Goal: Obtain resource: Obtain resource

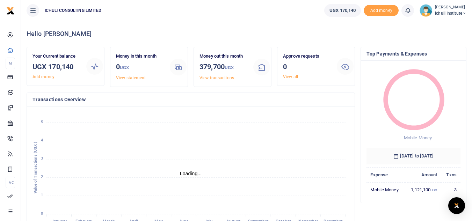
scroll to position [6, 6]
click at [379, 13] on span "Add money" at bounding box center [380, 11] width 35 height 12
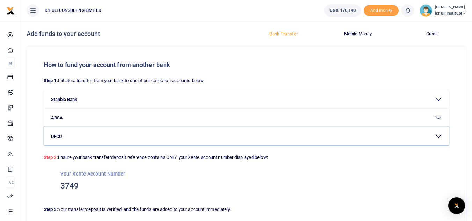
click at [435, 136] on button "DFCU" at bounding box center [246, 136] width 405 height 18
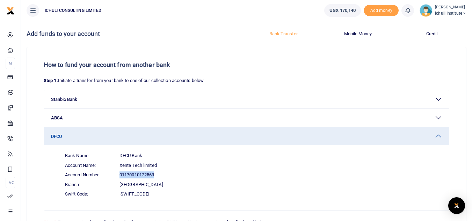
drag, startPoint x: 155, startPoint y: 174, endPoint x: 120, endPoint y: 175, distance: 34.6
click at [120, 175] on span "01170010122563" at bounding box center [136, 174] width 35 height 7
copy span "01170010122563"
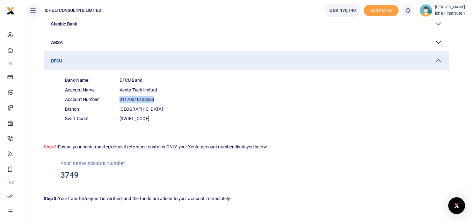
scroll to position [84, 0]
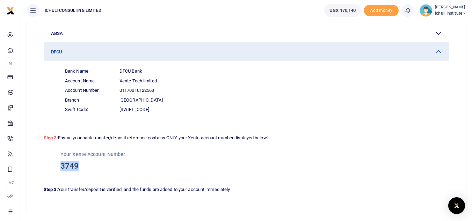
drag, startPoint x: 78, startPoint y: 166, endPoint x: 61, endPoint y: 166, distance: 17.1
click at [61, 166] on h3 "3749" at bounding box center [246, 166] width 372 height 10
copy h3 "3749"
